Goal: Find specific page/section: Find specific page/section

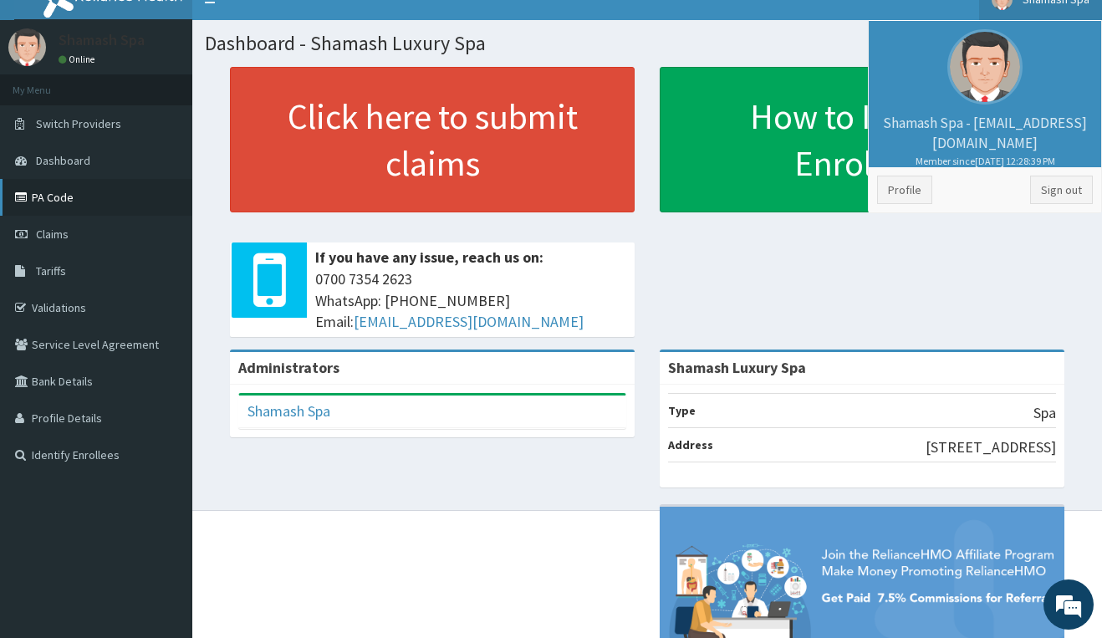
click at [68, 195] on link "PA Code" at bounding box center [96, 197] width 192 height 37
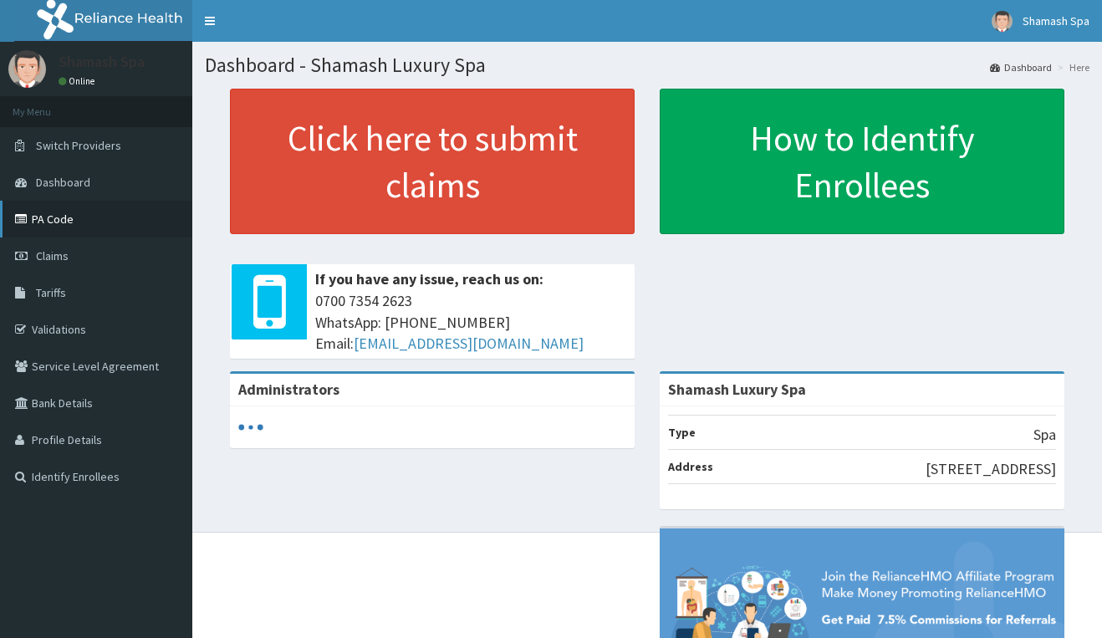
click at [64, 220] on link "PA Code" at bounding box center [96, 219] width 192 height 37
